Goal: Task Accomplishment & Management: Use online tool/utility

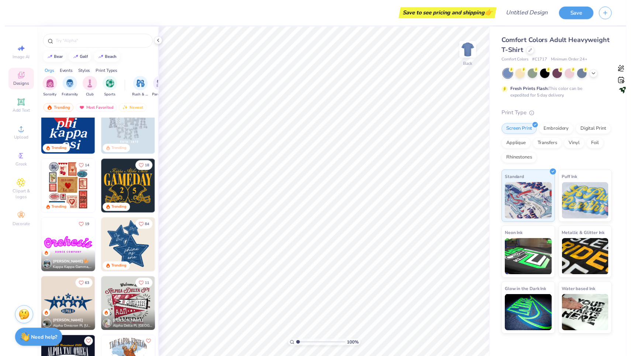
scroll to position [268, 0]
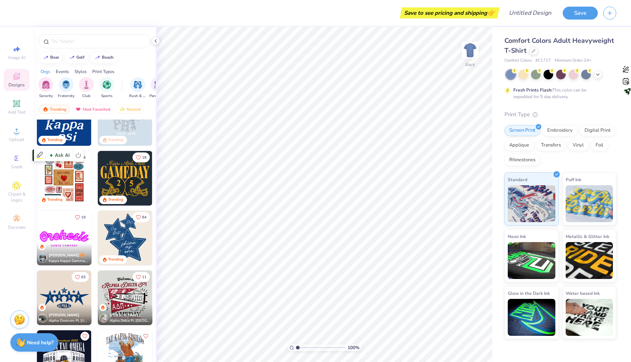
click at [65, 171] on img at bounding box center [64, 178] width 55 height 55
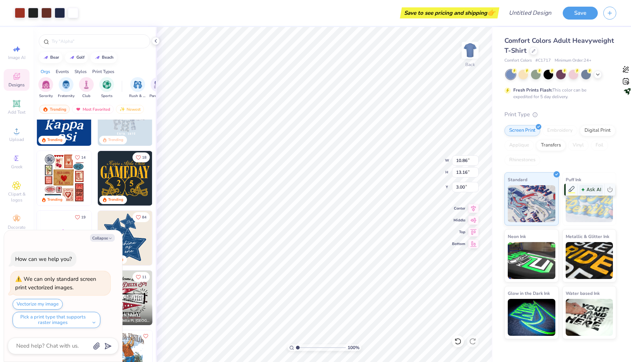
click at [590, 186] on span "Ask AI" at bounding box center [591, 190] width 24 height 10
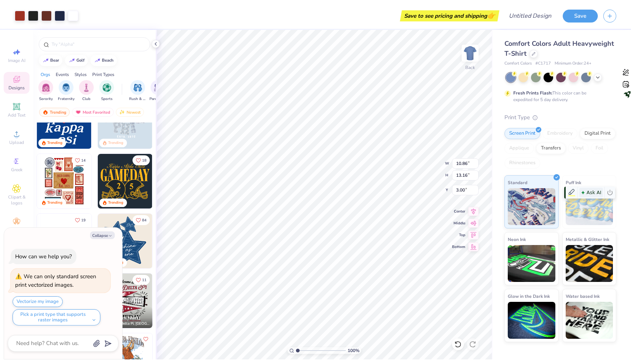
scroll to position [0, 0]
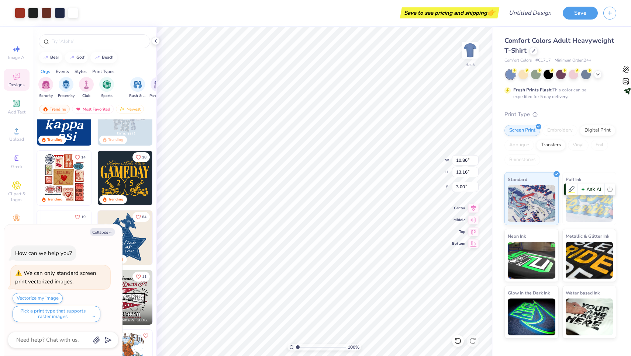
click at [569, 205] on img at bounding box center [590, 203] width 48 height 37
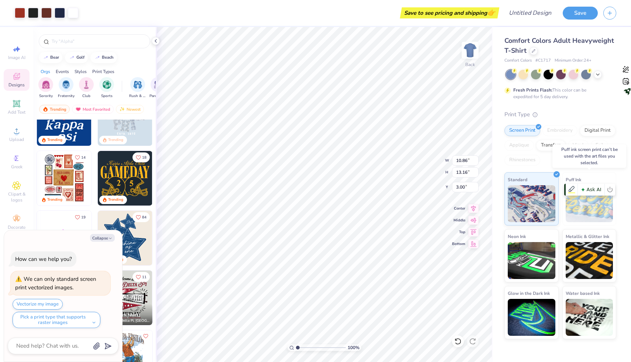
click at [572, 205] on img at bounding box center [590, 203] width 48 height 37
click at [578, 208] on img at bounding box center [590, 203] width 48 height 37
click at [579, 13] on button "Save" at bounding box center [580, 12] width 35 height 13
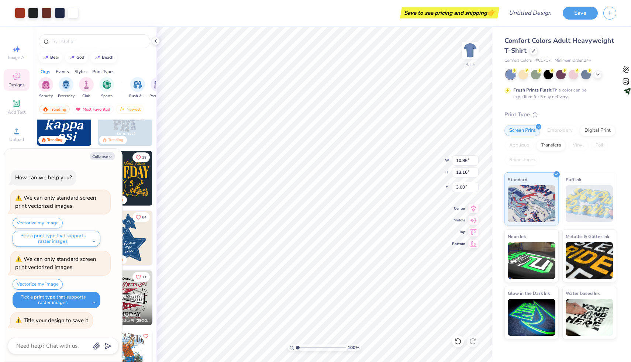
type textarea "x"
click at [47, 300] on button "Pick a print type that supports raster images" at bounding box center [57, 300] width 88 height 16
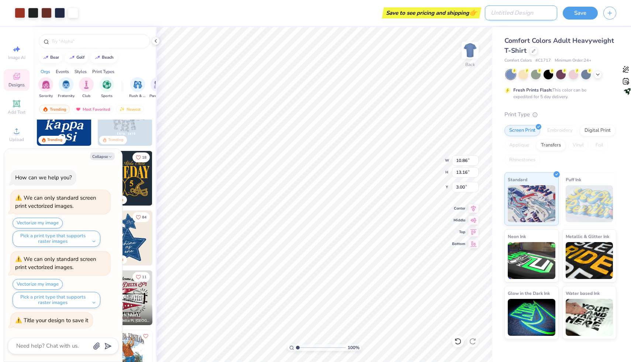
click at [514, 15] on input "Design Title" at bounding box center [521, 13] width 72 height 15
type input "k"
type textarea "x"
type input "kb"
type textarea "x"
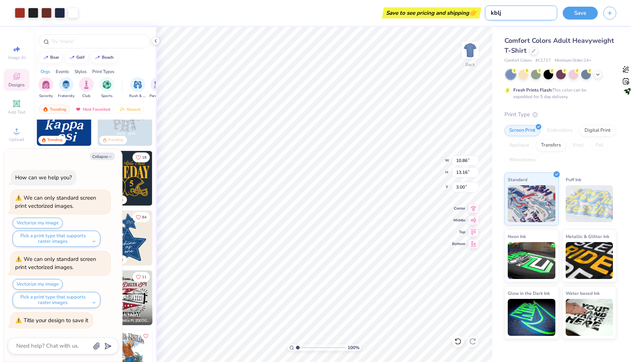
type input "kbljk"
type textarea "x"
type input "kbljkb"
type textarea "x"
type input "kbljkb"
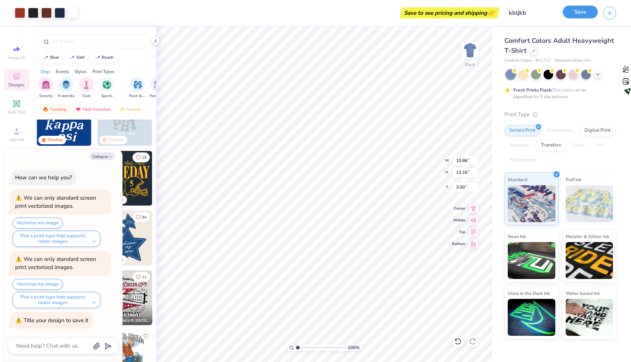
click at [566, 14] on button "Save" at bounding box center [580, 12] width 35 height 13
type textarea "x"
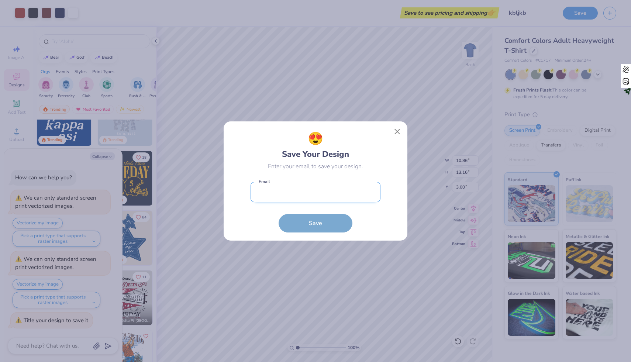
click at [334, 197] on input "email" at bounding box center [316, 192] width 130 height 20
type input "canva2026xx@gmail.com"
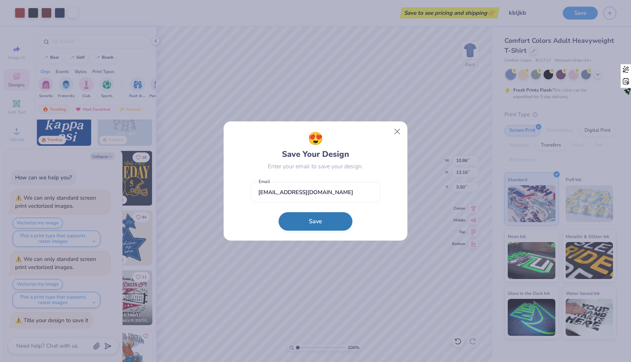
click at [328, 219] on button "Save" at bounding box center [316, 221] width 74 height 18
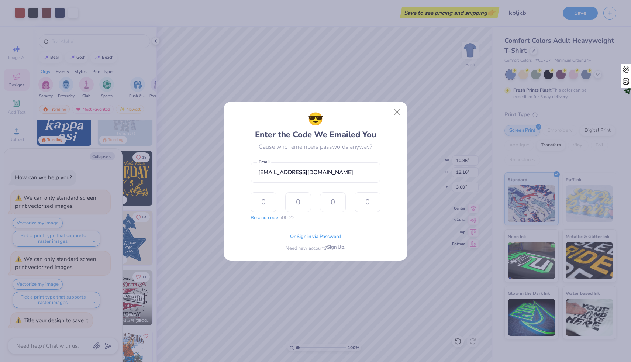
click at [333, 246] on span "Sign Up." at bounding box center [336, 247] width 18 height 7
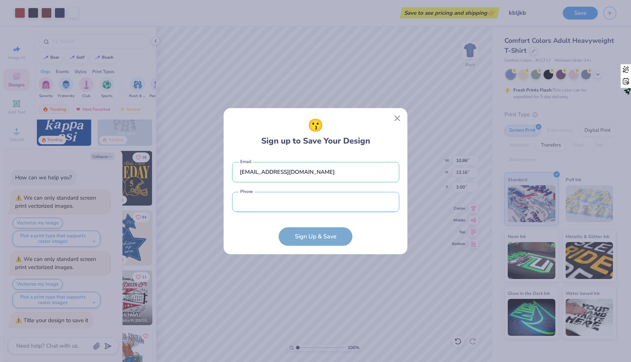
click at [302, 204] on input "tel" at bounding box center [315, 202] width 167 height 20
type input "(502) 966-4650"
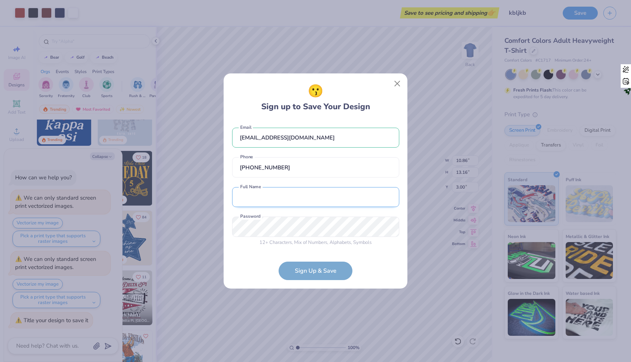
click at [279, 187] on input "text" at bounding box center [315, 197] width 167 height 20
type input "BRITTANY WILSON"
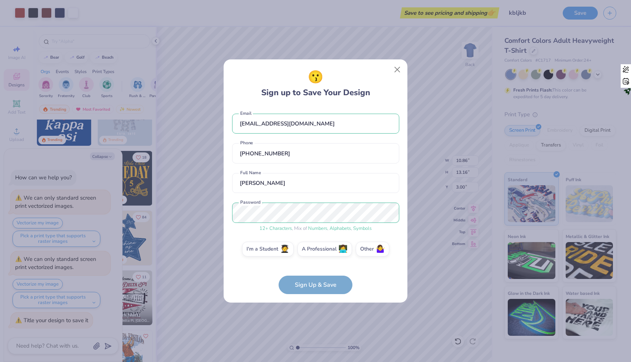
drag, startPoint x: 314, startPoint y: 278, endPoint x: 317, endPoint y: 256, distance: 22.4
click at [317, 256] on form "canva2026xx@gmail.com Email (502) 966-4650 Phone BRITTANY WILSON Full Name 12 +…" at bounding box center [315, 200] width 167 height 188
click at [315, 251] on label "A Professional 👩‍💻" at bounding box center [324, 248] width 55 height 15
click at [315, 251] on input "A Professional 👩‍💻" at bounding box center [315, 251] width 5 height 5
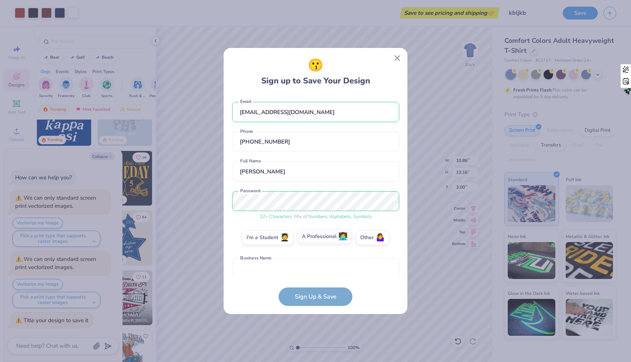
scroll to position [36, 0]
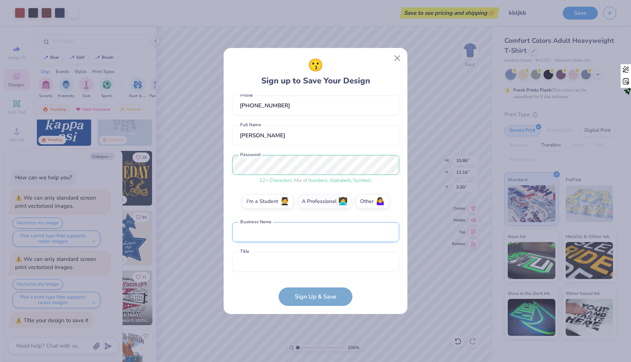
click at [280, 226] on input "text" at bounding box center [315, 232] width 167 height 20
type input "lolloser"
click at [273, 255] on input "text" at bounding box center [315, 262] width 167 height 20
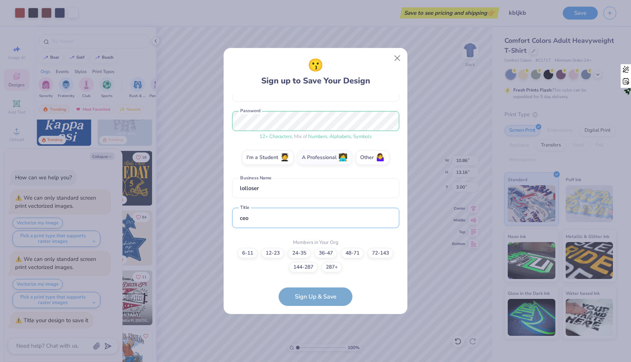
type input "ceo"
click at [251, 252] on label "6-11" at bounding box center [248, 252] width 20 height 10
click at [313, 338] on input "6-11" at bounding box center [315, 340] width 5 height 5
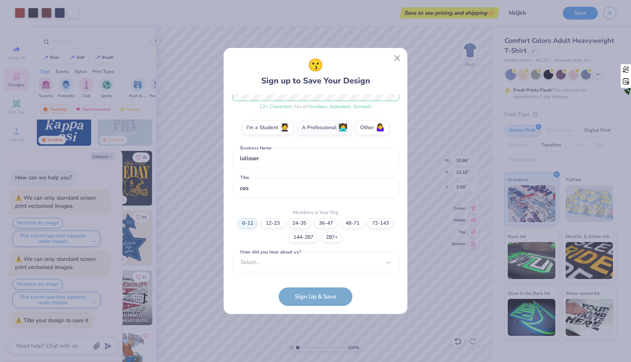
click at [272, 255] on label "How did you hear about us?" at bounding box center [270, 252] width 63 height 7
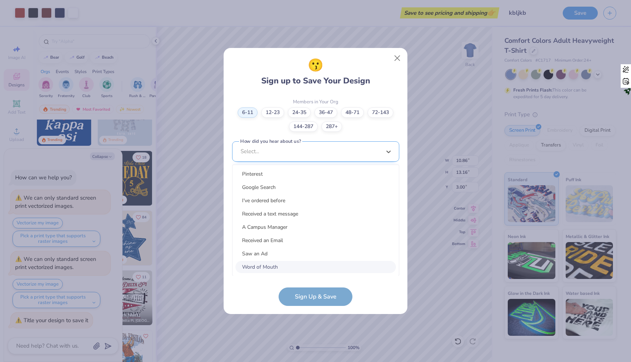
click at [272, 259] on div "option Word of Mouth focused, 8 of 15. 15 results available. Use Up and Down to…" at bounding box center [315, 208] width 167 height 135
click at [270, 248] on div "Saw an Ad" at bounding box center [315, 254] width 160 height 12
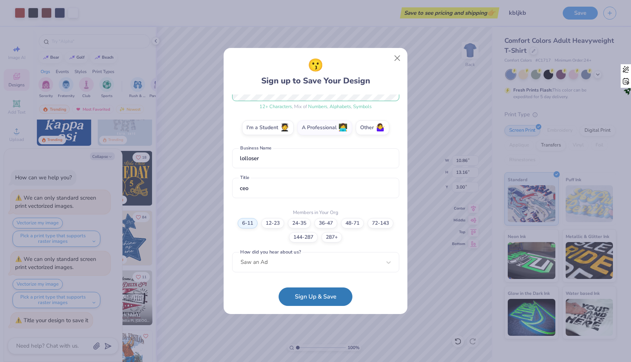
click at [289, 287] on form "canva2026xx@gmail.com Email (502) 966-4650 Phone BRITTANY WILSON Full Name 12 +…" at bounding box center [315, 199] width 167 height 211
click at [290, 293] on button "Sign Up & Save" at bounding box center [316, 295] width 74 height 18
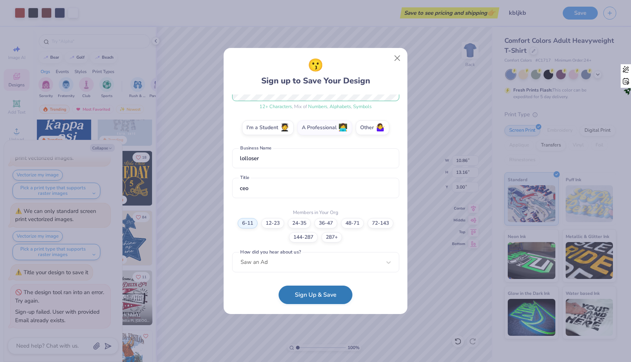
click at [290, 293] on button "Sign Up & Save" at bounding box center [316, 295] width 74 height 18
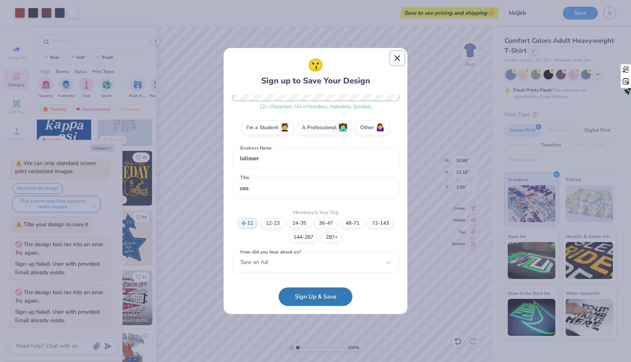
click at [399, 59] on button "Close" at bounding box center [397, 58] width 14 height 14
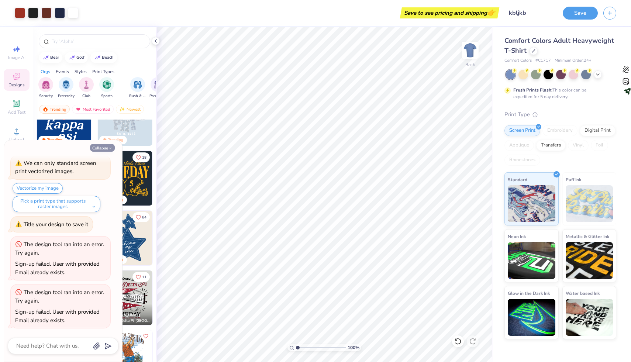
click at [98, 144] on button "Collapse" at bounding box center [102, 148] width 25 height 8
type textarea "x"
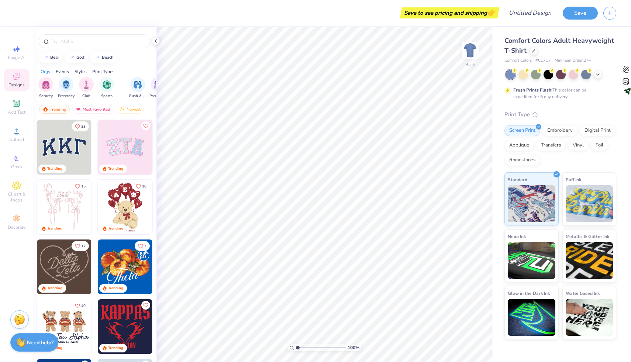
click at [112, 168] on div "Trending" at bounding box center [115, 169] width 15 height 6
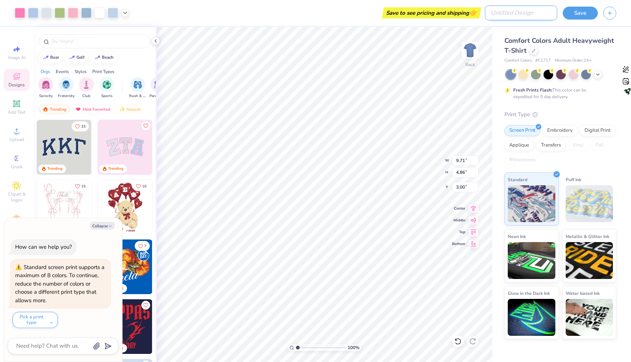
click at [520, 15] on input "Design Title" at bounding box center [521, 13] width 72 height 15
type input "j"
type textarea "x"
type input "jb"
type textarea "x"
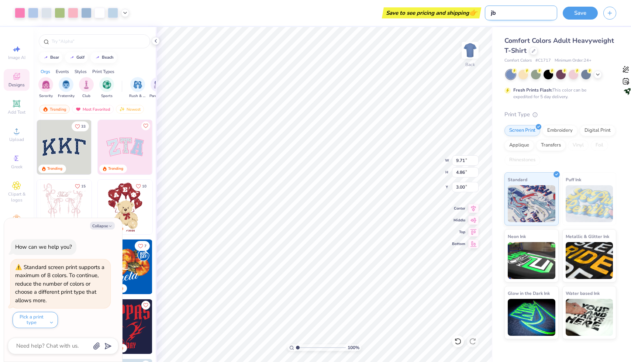
type input "jbl"
type textarea "x"
type input "jblk"
type textarea "x"
type input "jblkj"
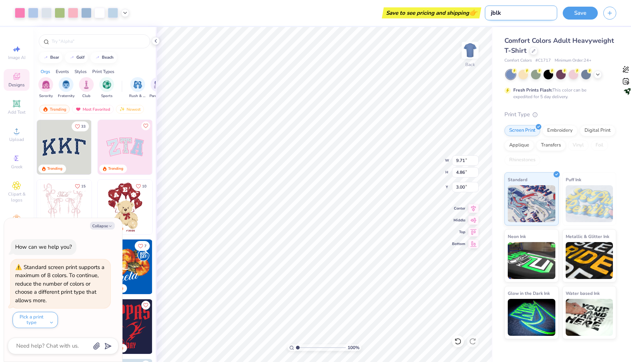
type textarea "x"
type input "jblkjb"
type textarea "x"
type input "jblkjbv"
type textarea "x"
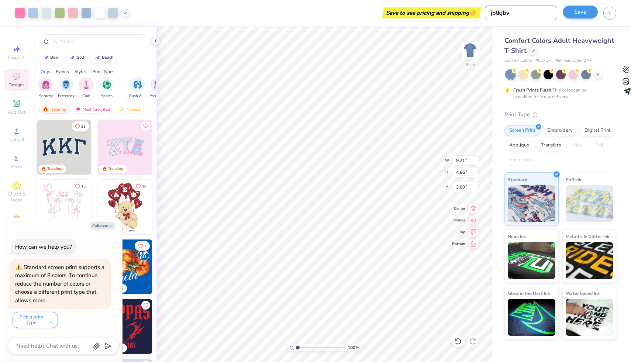
type input "jblkjbv"
click at [587, 11] on button "Save" at bounding box center [580, 12] width 35 height 13
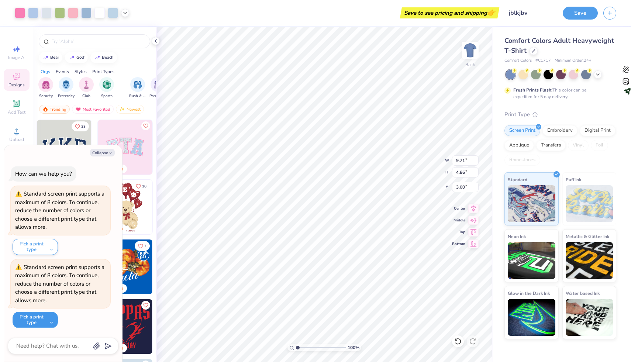
click at [40, 318] on button "Pick a print type" at bounding box center [35, 320] width 45 height 16
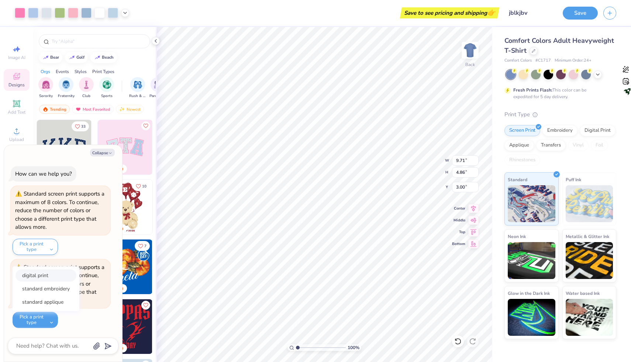
click at [47, 275] on button "digital print" at bounding box center [45, 275] width 61 height 12
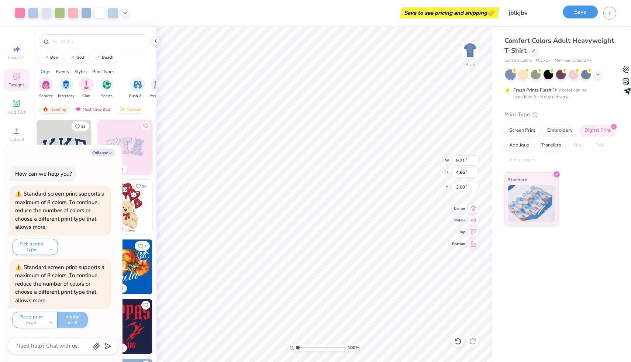
click at [574, 17] on button "Save" at bounding box center [580, 12] width 35 height 13
type textarea "x"
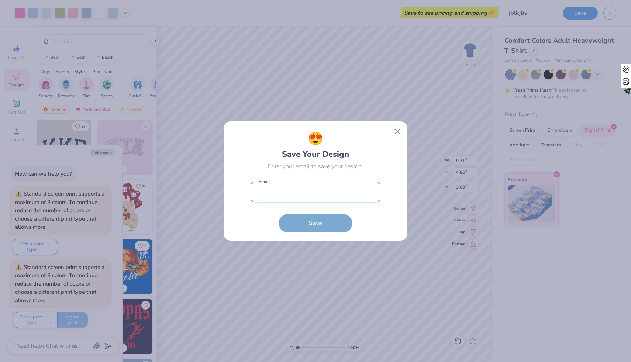
click at [322, 196] on input "email" at bounding box center [316, 192] width 130 height 20
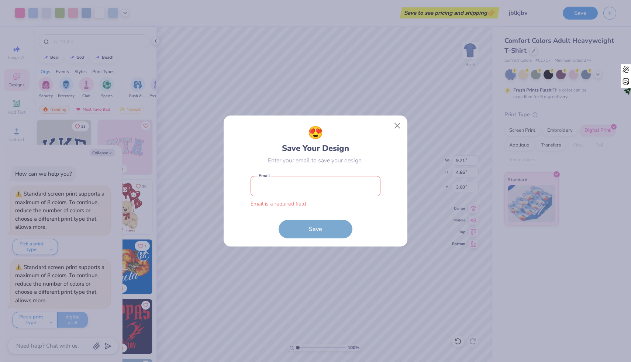
type input "canva2026xx@gmail.com"
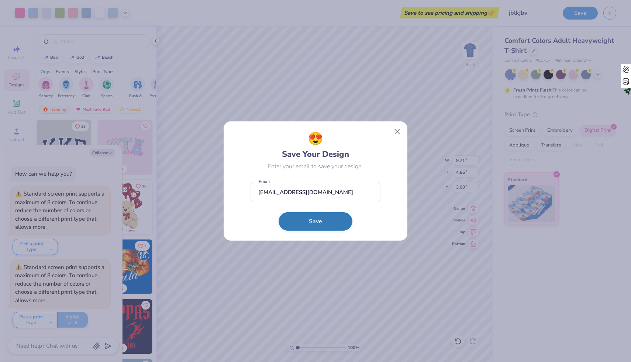
click at [319, 224] on button "Save" at bounding box center [316, 221] width 74 height 18
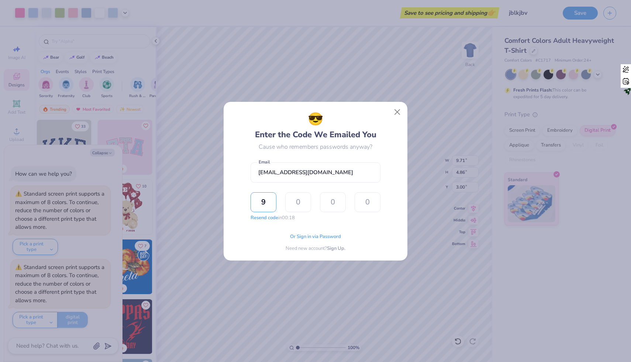
type input "8"
type input "9"
type input "4"
type input "8"
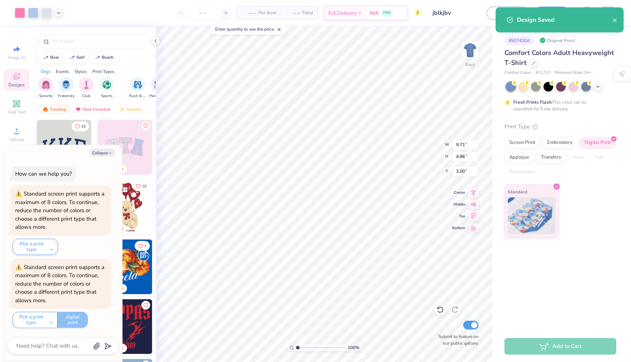
click at [579, 272] on div "# 507420A Original Proof Comfort Colors Adult Heavyweight T-Shirt Comfort Color…" at bounding box center [562, 179] width 138 height 304
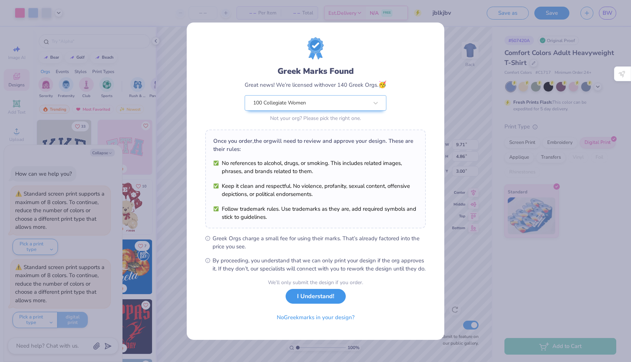
click at [334, 304] on button "I Understand!" at bounding box center [316, 296] width 60 height 15
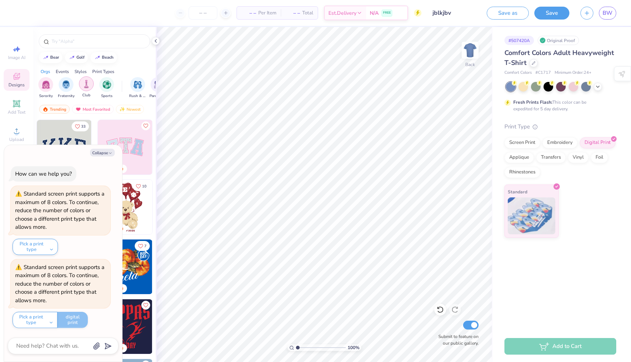
click at [90, 88] on img "filter for Club" at bounding box center [86, 84] width 8 height 8
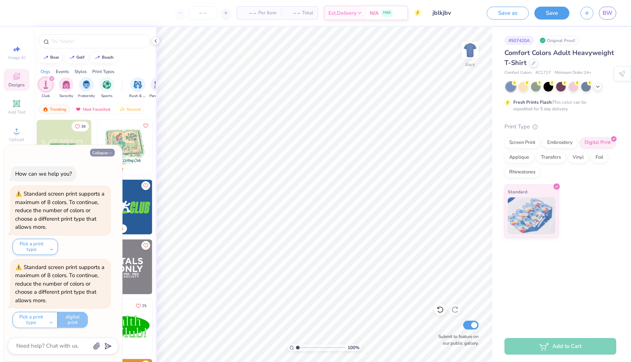
click at [102, 151] on button "Collapse" at bounding box center [102, 153] width 25 height 8
type textarea "x"
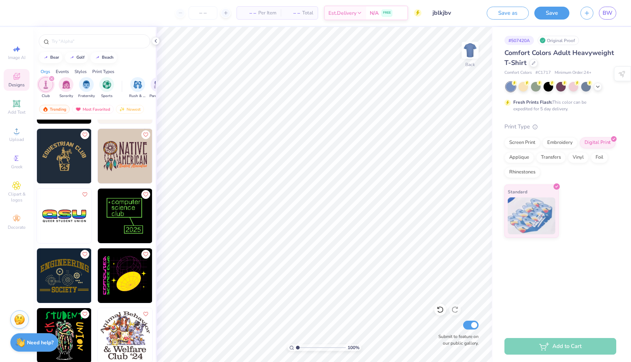
scroll to position [351, 0]
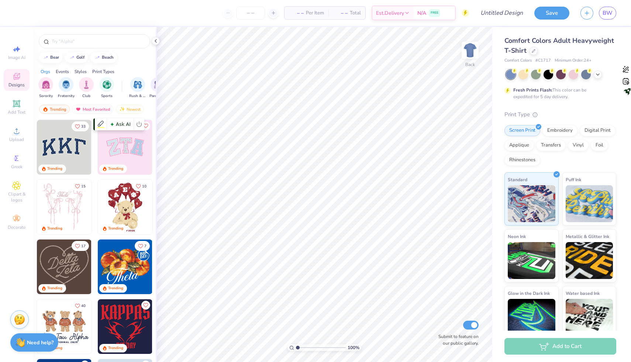
click at [128, 149] on img at bounding box center [125, 147] width 55 height 55
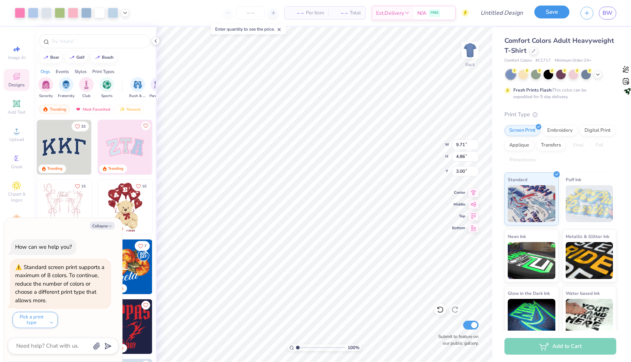
click at [542, 14] on button "Save" at bounding box center [551, 12] width 35 height 13
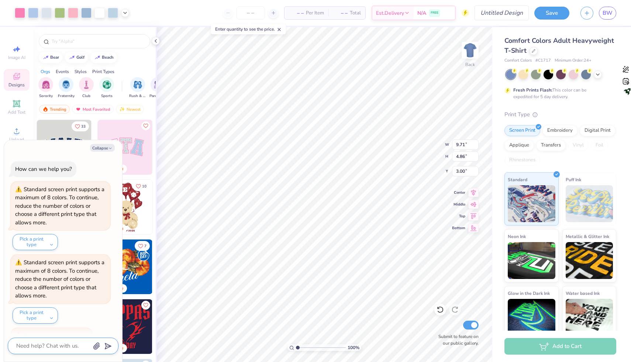
scroll to position [15, 0]
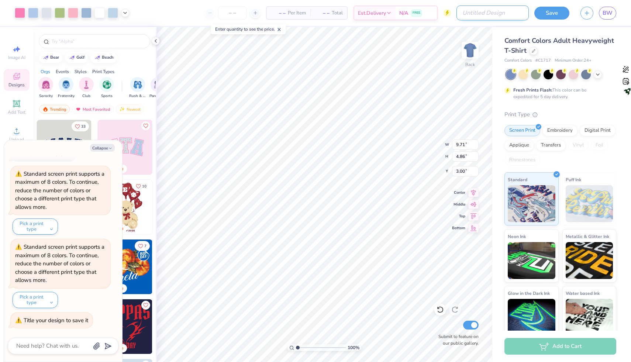
type textarea "x"
click at [501, 12] on input "Design Title" at bounding box center [492, 13] width 72 height 15
type input "n"
type textarea "x"
type input "n"
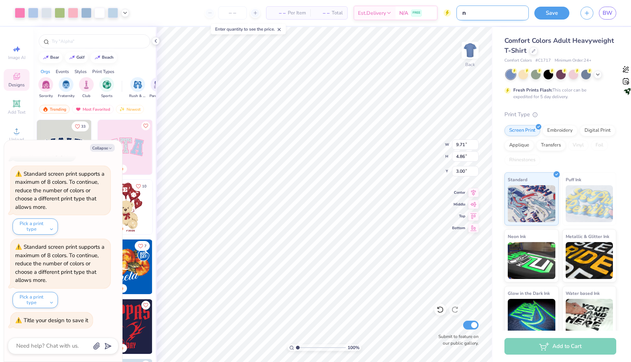
type textarea "x"
type input "n j"
type textarea "x"
type input "n j"
click at [550, 13] on button "Save" at bounding box center [551, 12] width 35 height 13
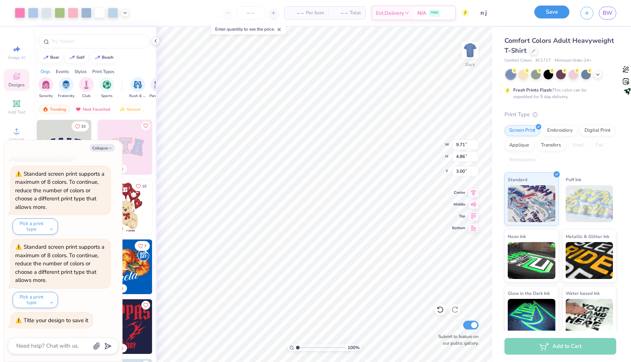
scroll to position [89, 0]
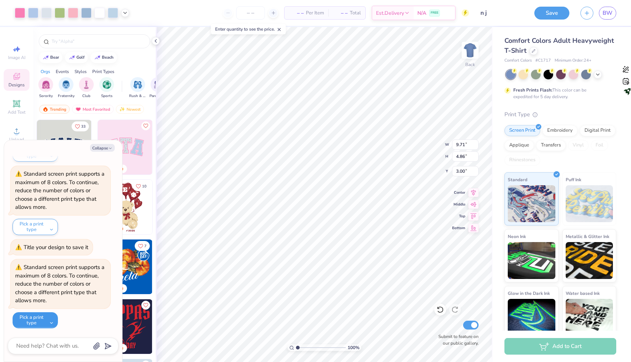
click at [33, 324] on button "Pick a print type" at bounding box center [35, 320] width 45 height 16
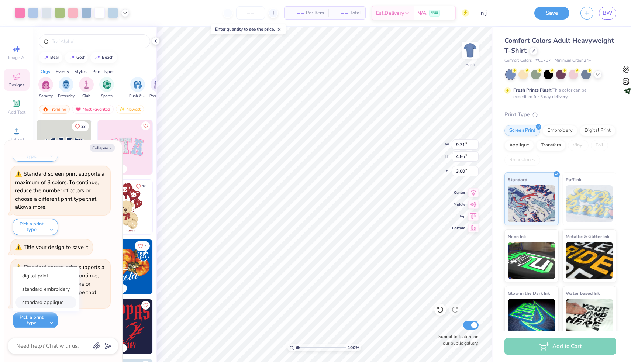
click at [36, 307] on button "standard applique" at bounding box center [45, 302] width 61 height 12
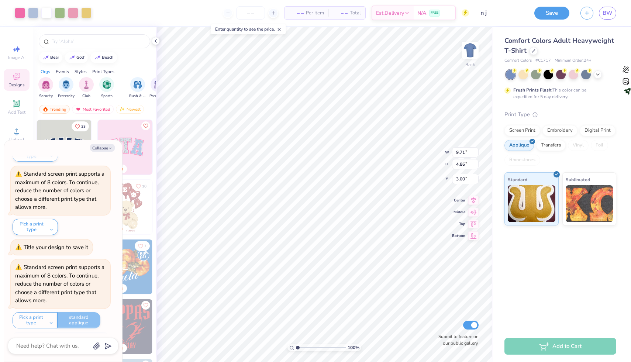
scroll to position [134, 0]
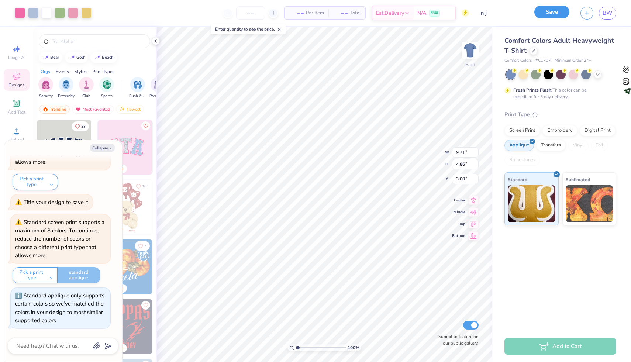
click at [549, 16] on button "Save" at bounding box center [551, 12] width 35 height 13
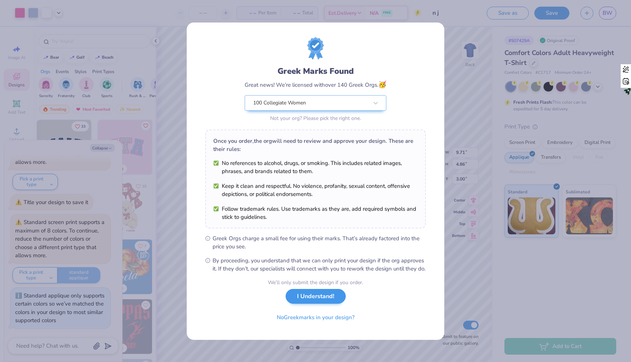
click at [307, 286] on div "We’ll only submit the design if you order." at bounding box center [315, 283] width 95 height 8
click at [307, 298] on button "I Understand!" at bounding box center [316, 296] width 60 height 15
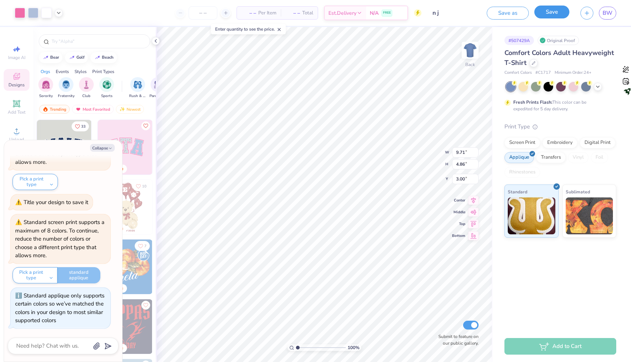
click at [554, 14] on button "Save" at bounding box center [551, 12] width 35 height 13
click at [554, 14] on div "Saving..." at bounding box center [544, 13] width 50 height 13
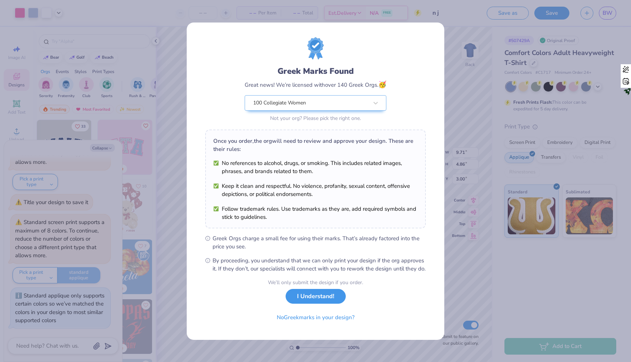
click at [317, 303] on button "I Understand!" at bounding box center [316, 296] width 60 height 15
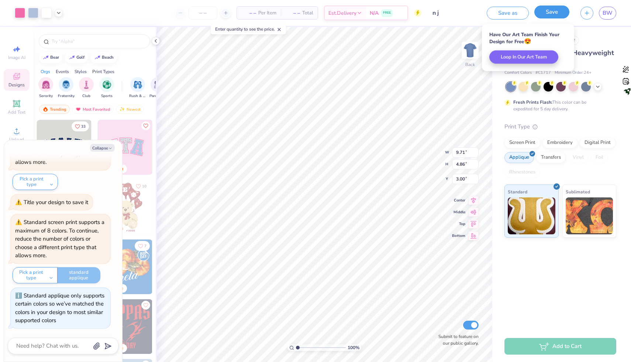
click at [552, 18] on button "Save" at bounding box center [551, 12] width 35 height 13
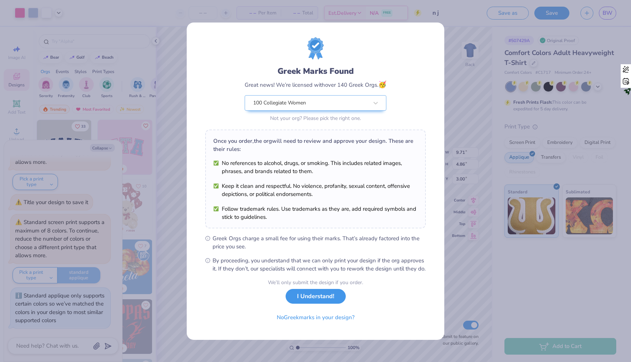
click at [291, 299] on button "I Understand!" at bounding box center [316, 296] width 60 height 15
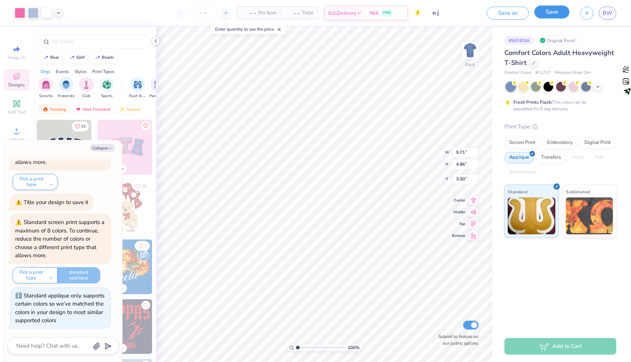
click at [553, 11] on button "Save" at bounding box center [551, 12] width 35 height 13
type textarea "x"
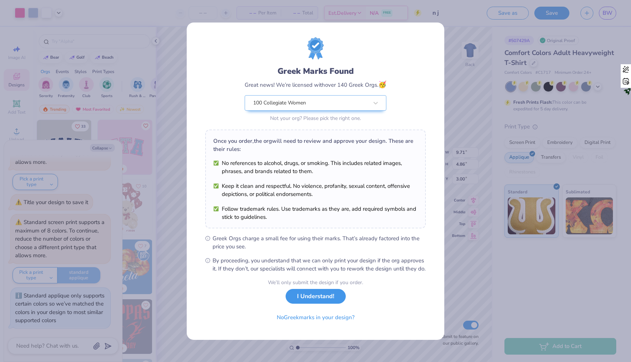
click at [314, 308] on div "We’ll only submit the design if you order. I Understand! No Greek marks in your…" at bounding box center [315, 302] width 95 height 46
click at [311, 300] on button "I Understand!" at bounding box center [316, 296] width 60 height 15
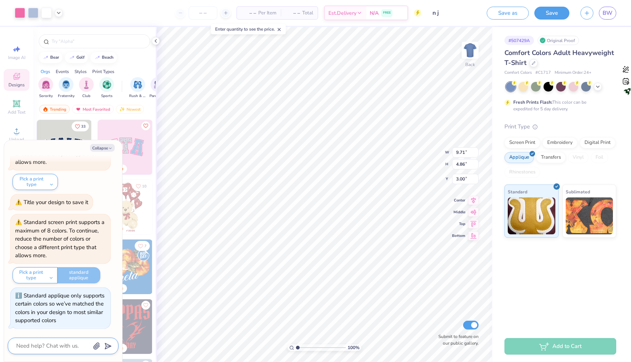
click at [72, 348] on textarea at bounding box center [52, 346] width 75 height 10
type textarea "h"
type textarea "x"
type textarea "he"
type textarea "x"
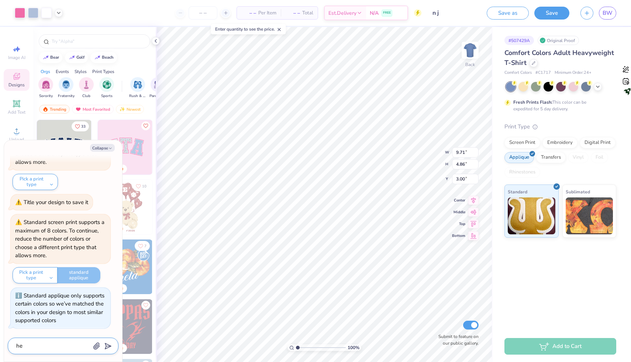
type textarea "hey"
type textarea "x"
type textarea "hey"
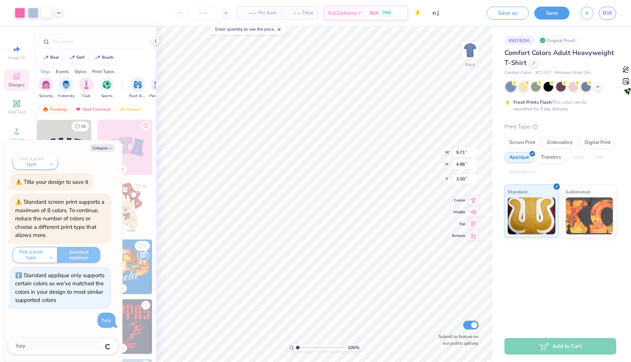
type textarea "x"
click at [68, 339] on div at bounding box center [63, 346] width 111 height 17
click at [68, 342] on textarea at bounding box center [52, 346] width 75 height 10
type textarea "h"
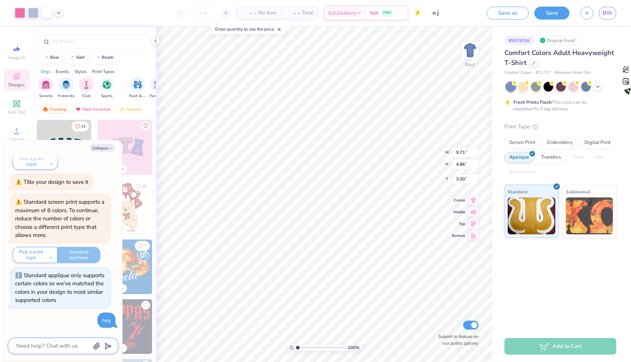
type textarea "x"
type textarea "hr"
type textarea "x"
type textarea "hre"
type textarea "x"
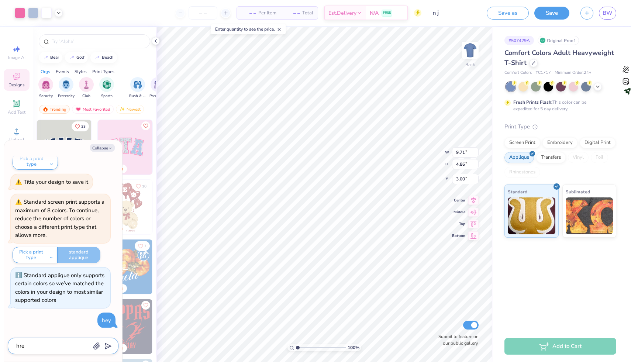
type textarea "hrey"
type textarea "x"
type textarea "hrey"
type textarea "x"
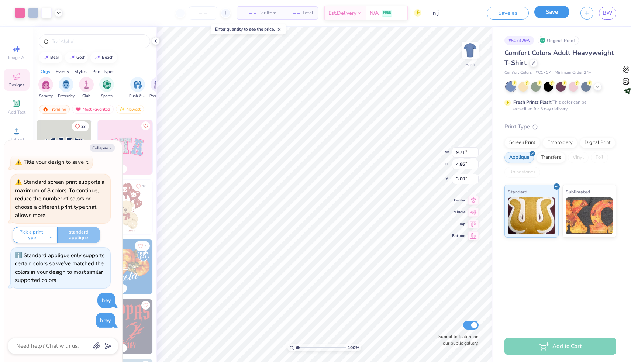
click at [542, 16] on button "Save" at bounding box center [551, 12] width 35 height 13
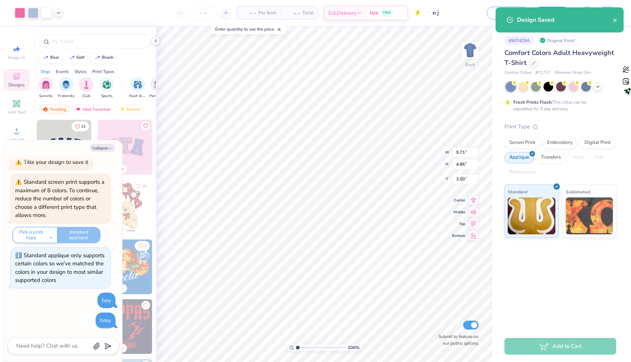
click at [528, 33] on div "Design Saved" at bounding box center [559, 23] width 131 height 34
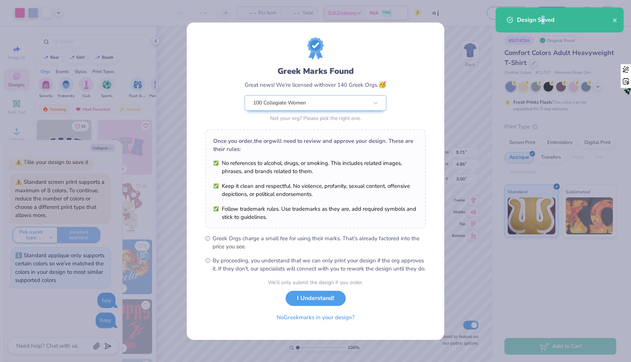
click at [543, 19] on div "Design Saved" at bounding box center [565, 19] width 96 height 9
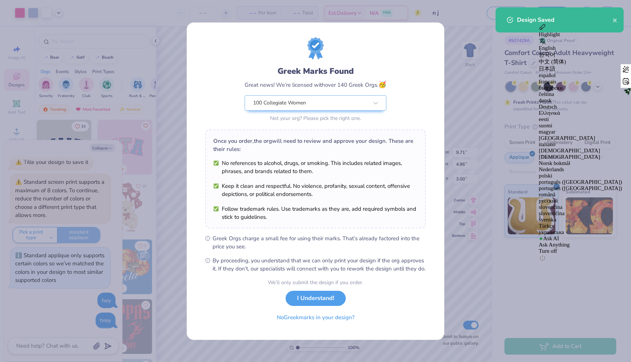
click at [289, 362] on div "Greek Marks Found Great news! We’re licensed with over 140 Greek Orgs. 🥳 100 Co…" at bounding box center [315, 181] width 631 height 362
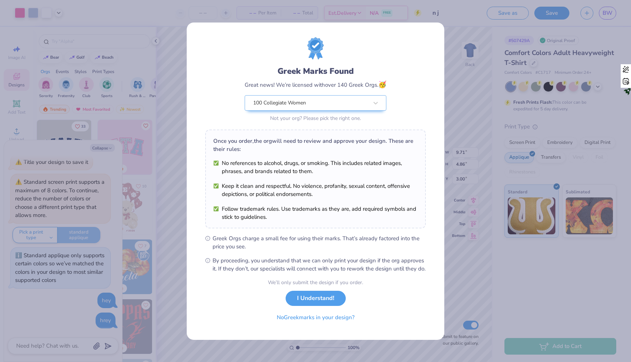
click at [298, 312] on div "We’ll only submit the design if you order. I Understand! No Greek marks in your…" at bounding box center [315, 302] width 95 height 46
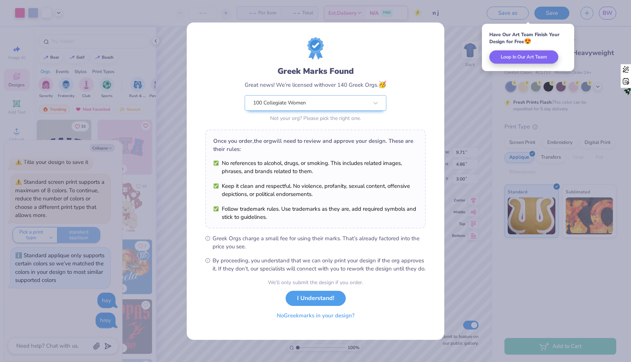
click at [295, 318] on button "No Greek marks in your design?" at bounding box center [315, 315] width 90 height 15
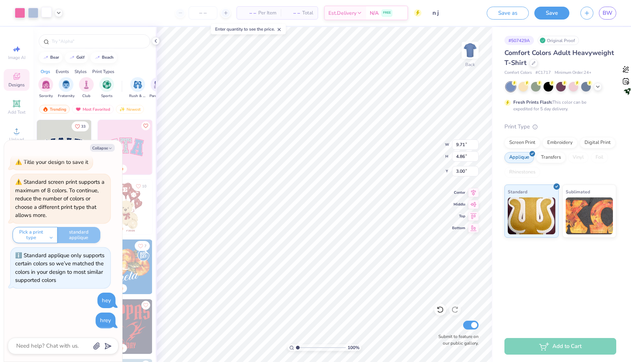
click at [49, 14] on div at bounding box center [46, 12] width 10 height 10
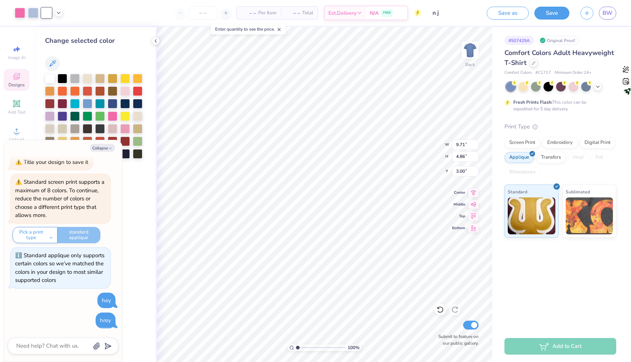
click at [65, 14] on div "Art colors – – Per Item – – Total Est. Delivery N/A FREE Design Title n j Save …" at bounding box center [315, 13] width 631 height 26
click at [115, 80] on div at bounding box center [113, 78] width 10 height 10
click at [583, 15] on button "button" at bounding box center [586, 12] width 13 height 13
click at [569, 13] on button "Save" at bounding box center [551, 12] width 35 height 13
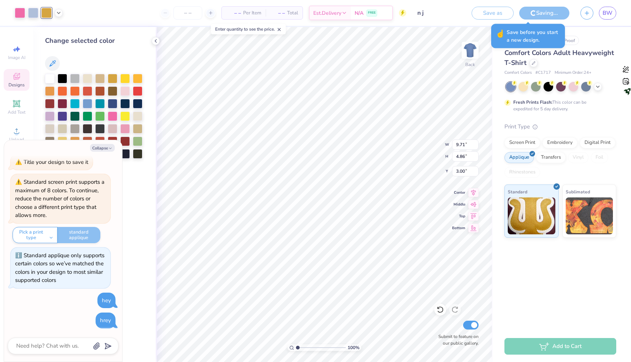
click at [520, 14] on div "Saving..." at bounding box center [544, 13] width 50 height 13
click at [510, 14] on div "Save as" at bounding box center [493, 13] width 42 height 13
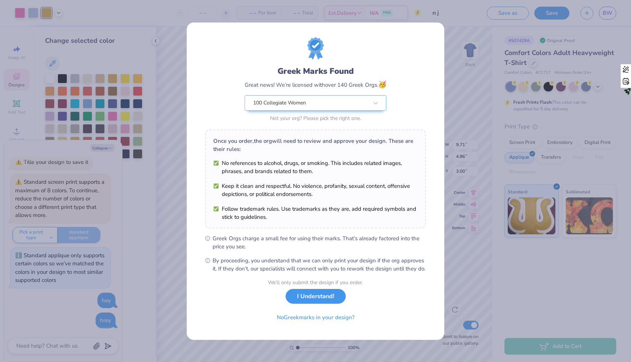
click at [326, 299] on button "I Understand!" at bounding box center [316, 296] width 60 height 15
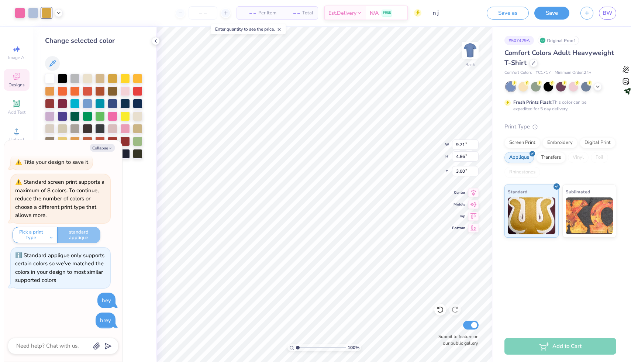
type textarea "x"
click at [631, 21] on div "Save as Save BW" at bounding box center [559, 13] width 144 height 26
click at [604, 10] on span "BW" at bounding box center [608, 13] width 10 height 8
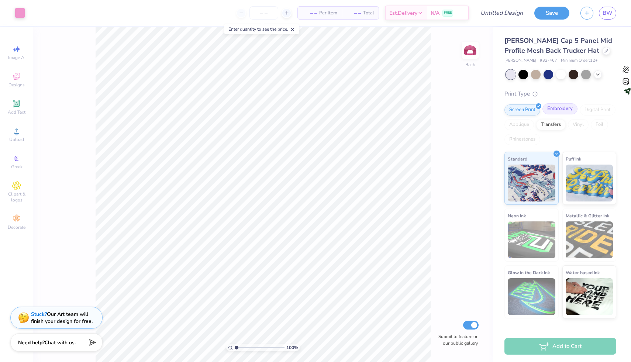
click at [566, 106] on div "Embroidery" at bounding box center [559, 108] width 35 height 11
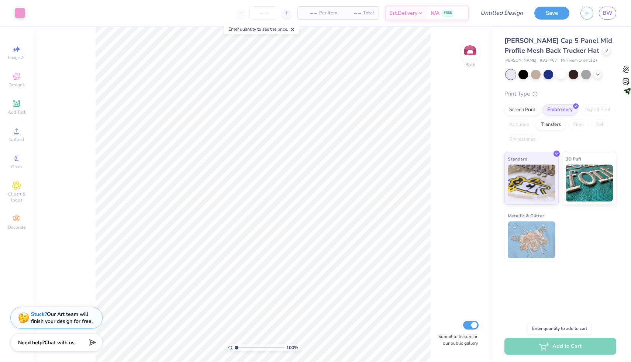
click at [532, 348] on div "Add to Cart" at bounding box center [560, 346] width 112 height 17
click at [548, 7] on button "Save" at bounding box center [551, 12] width 35 height 13
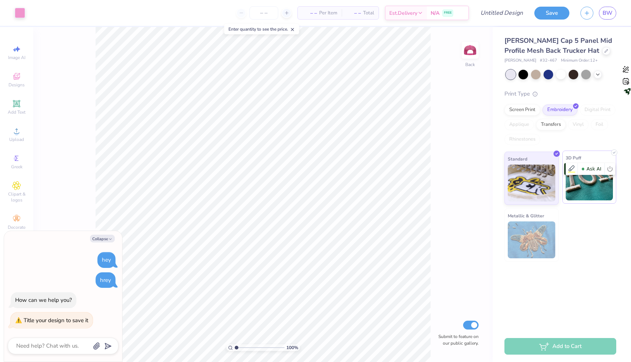
click at [589, 182] on img at bounding box center [590, 181] width 48 height 37
click at [525, 67] on div "Otto Cap 5 Panel Mid Profile Mesh Back Trucker Hat Otto Cap # 32-467 Minimum Or…" at bounding box center [560, 149] width 112 height 226
click at [525, 71] on div at bounding box center [523, 74] width 10 height 10
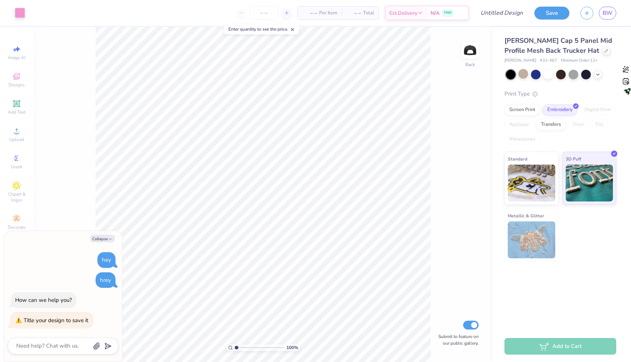
click at [555, 339] on div "Add to Cart" at bounding box center [560, 346] width 112 height 17
click at [553, 351] on div "Add to Cart" at bounding box center [560, 346] width 112 height 17
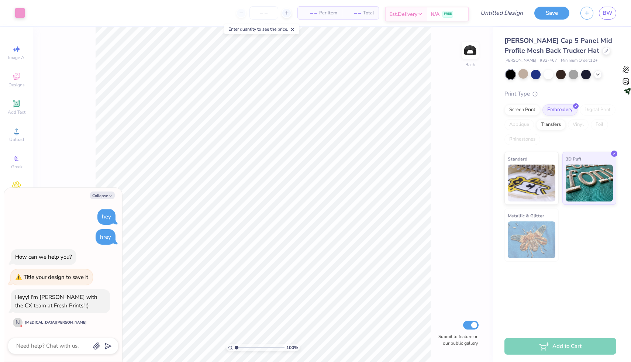
click at [411, 18] on div "Est. Delivery" at bounding box center [406, 13] width 41 height 13
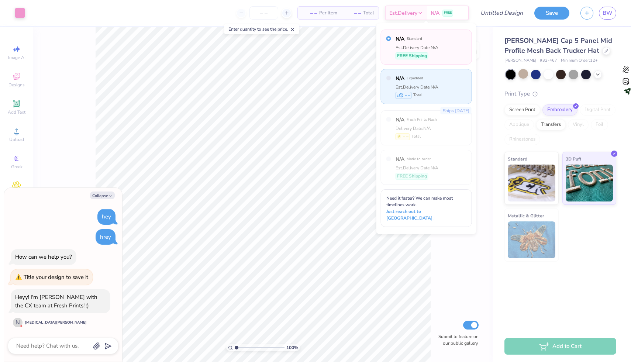
click at [406, 99] on div "N/A Expedited Est. Delivery Date: N/A – – Total" at bounding box center [426, 86] width 91 height 35
type textarea "x"
radio input "false"
radio input "true"
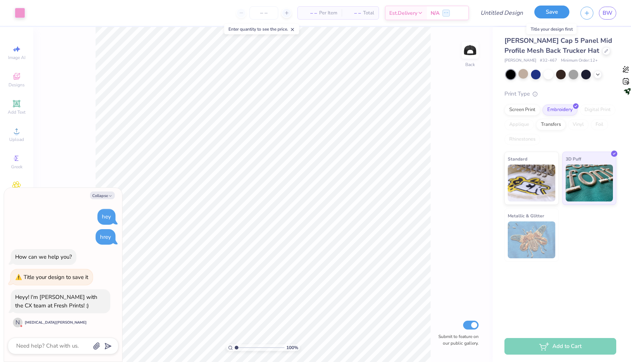
click at [548, 17] on button "Save" at bounding box center [551, 12] width 35 height 13
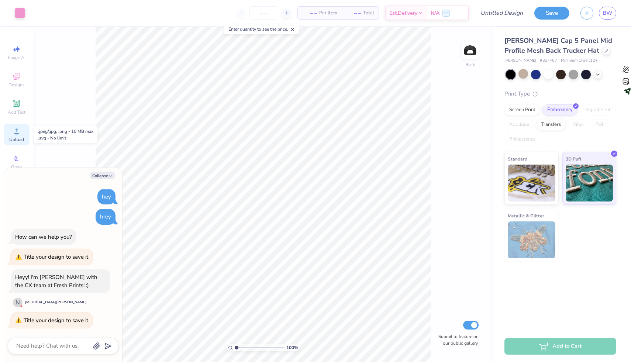
click at [15, 142] on span "Upload" at bounding box center [16, 140] width 15 height 6
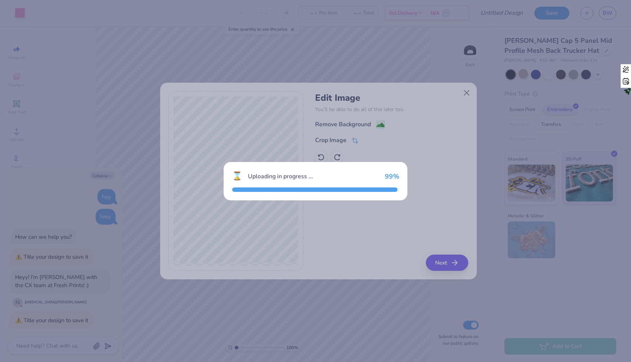
scroll to position [7, 0]
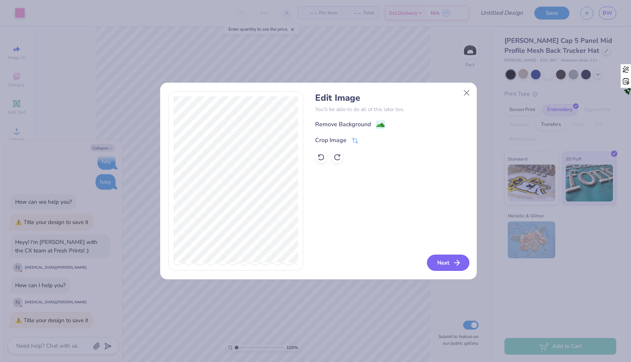
click at [438, 266] on button "Next" at bounding box center [448, 263] width 42 height 16
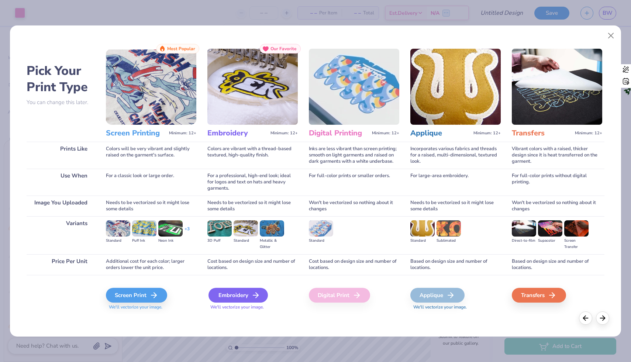
click at [256, 297] on polyline at bounding box center [257, 295] width 3 height 5
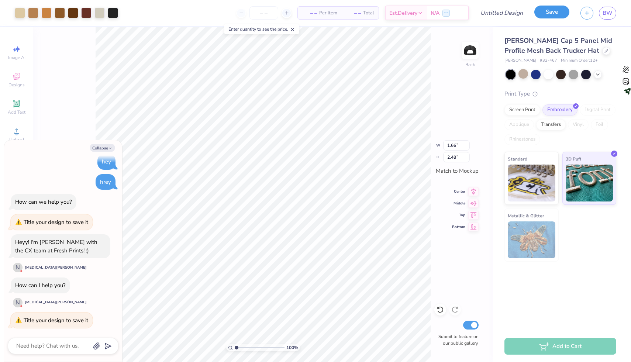
click at [566, 11] on button "Save" at bounding box center [551, 12] width 35 height 13
type textarea "x"
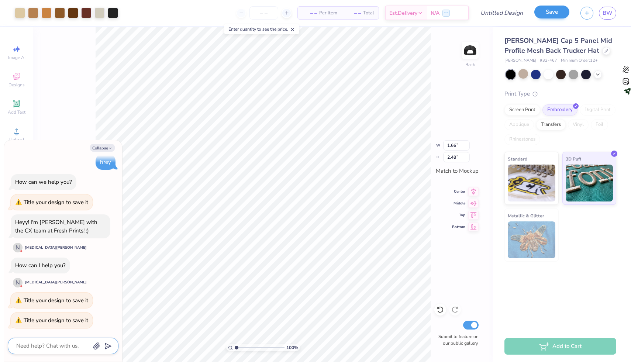
type textarea "x"
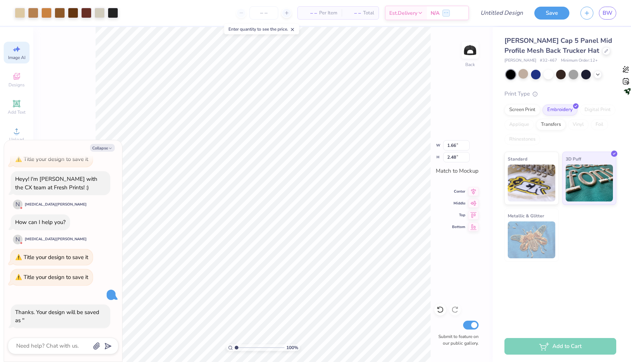
click at [24, 53] on div "Image AI" at bounding box center [17, 53] width 26 height 22
type textarea "x"
select select "4"
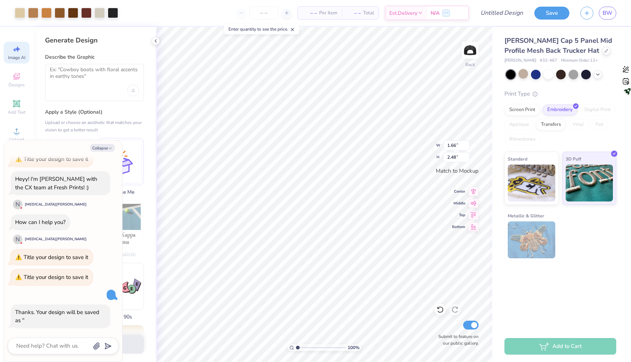
click at [23, 52] on div "Image AI" at bounding box center [17, 53] width 26 height 22
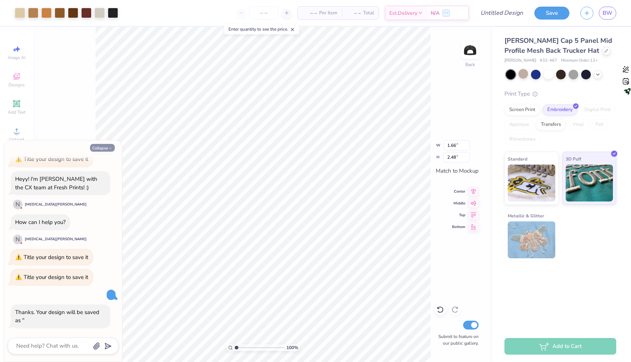
click at [109, 146] on icon "button" at bounding box center [110, 148] width 4 height 4
type textarea "x"
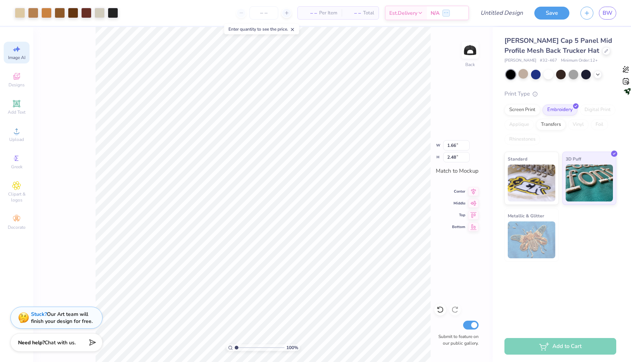
click at [11, 46] on div "Image AI" at bounding box center [17, 53] width 26 height 22
select select "4"
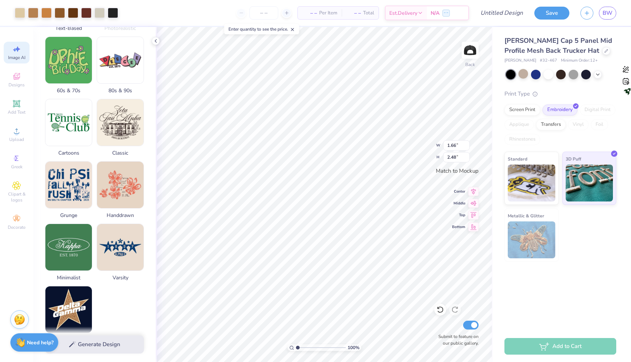
scroll to position [269, 0]
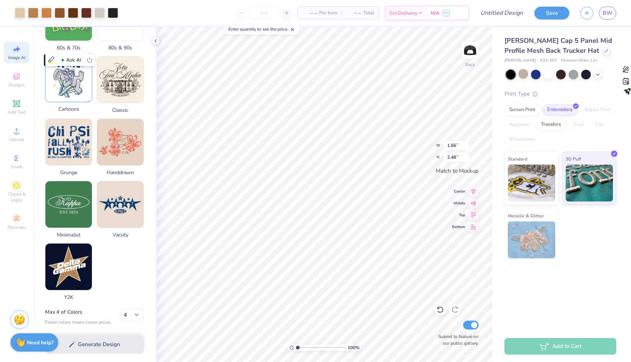
click at [82, 97] on img at bounding box center [68, 78] width 46 height 46
click at [65, 346] on div "Generate Design" at bounding box center [94, 345] width 122 height 36
click at [84, 351] on div "Generate Design" at bounding box center [94, 345] width 122 height 36
click at [80, 338] on div "Generate Design" at bounding box center [94, 345] width 122 height 36
click at [94, 343] on div "Generate Design" at bounding box center [94, 345] width 122 height 36
